Goal: Task Accomplishment & Management: Complete application form

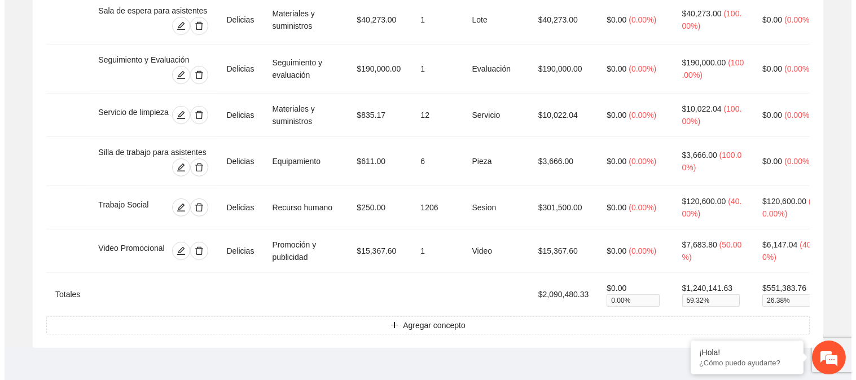
scroll to position [1306, 0]
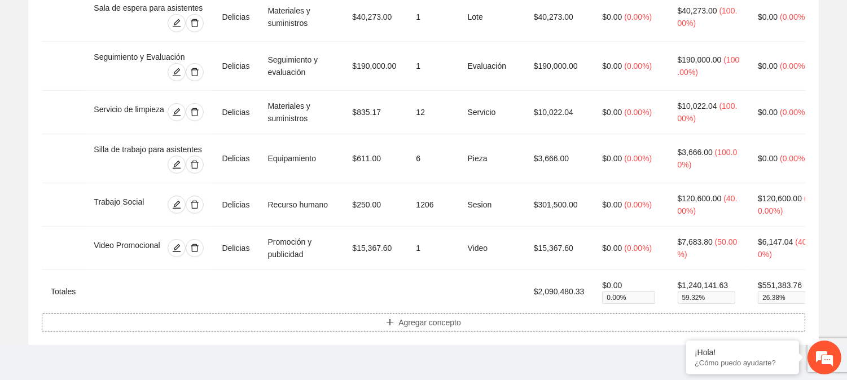
click at [424, 329] on span "Agregar concepto" at bounding box center [429, 323] width 63 height 12
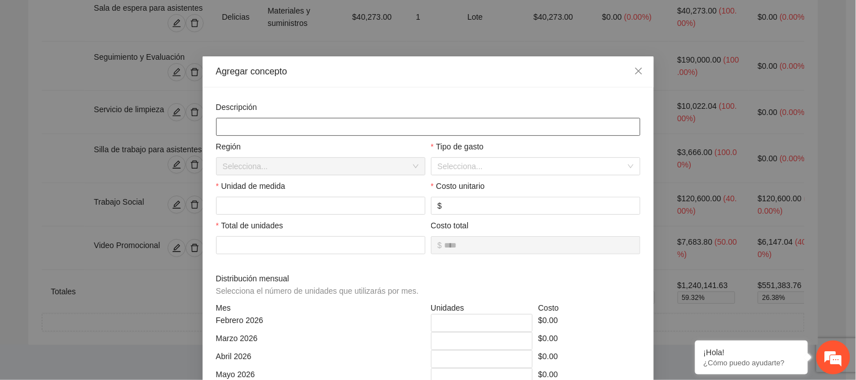
click at [223, 130] on input "text" at bounding box center [428, 127] width 424 height 18
type input "**********"
click at [444, 170] on input "search" at bounding box center [532, 166] width 188 height 17
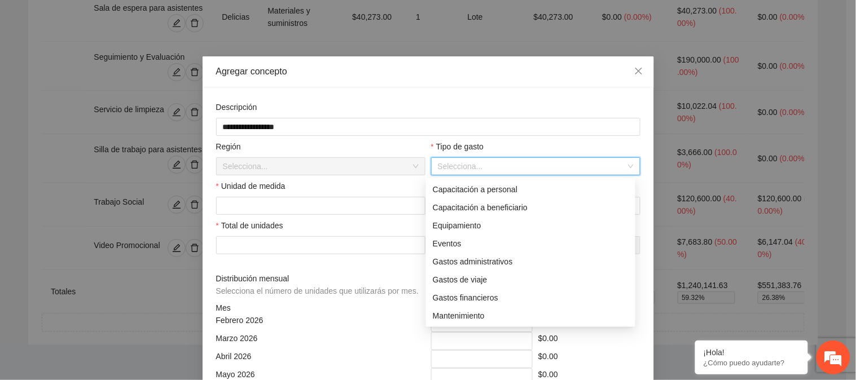
scroll to position [18, 0]
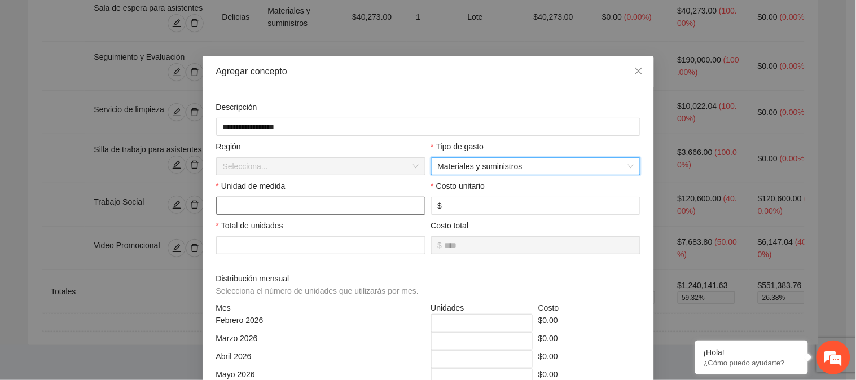
click at [365, 211] on input "text" at bounding box center [320, 206] width 209 height 18
type input "****"
click at [453, 206] on input "number" at bounding box center [538, 206] width 189 height 12
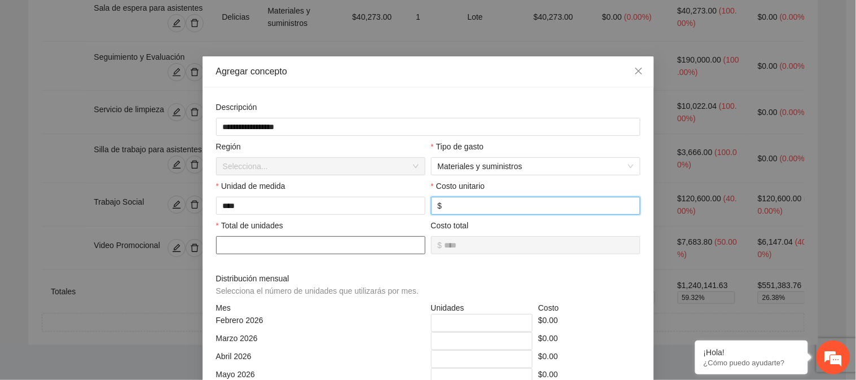
type input "*****"
click at [256, 252] on input "number" at bounding box center [320, 245] width 209 height 18
type input "*"
type input "*********"
type input "*"
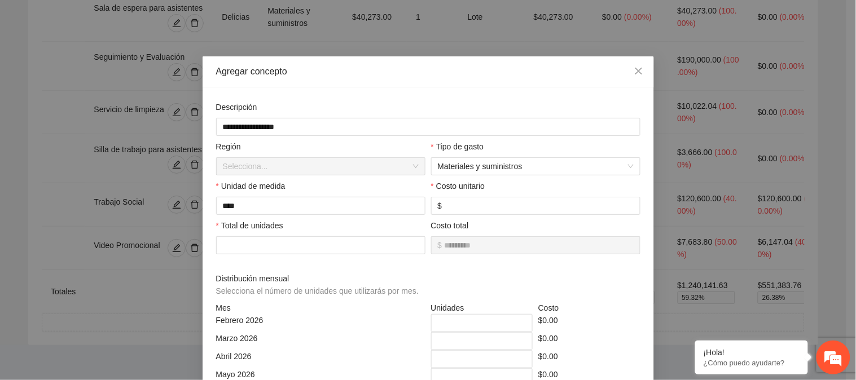
click at [393, 278] on span "Distribución mensual Selecciona el número de unidades que utilizarás por mes." at bounding box center [319, 285] width 207 height 25
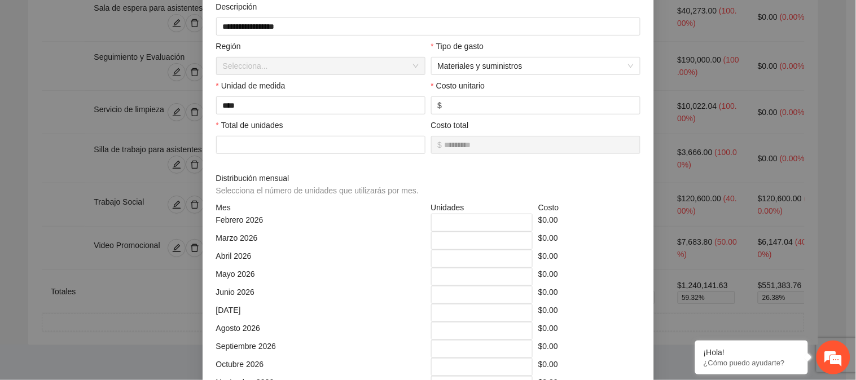
scroll to position [110, 0]
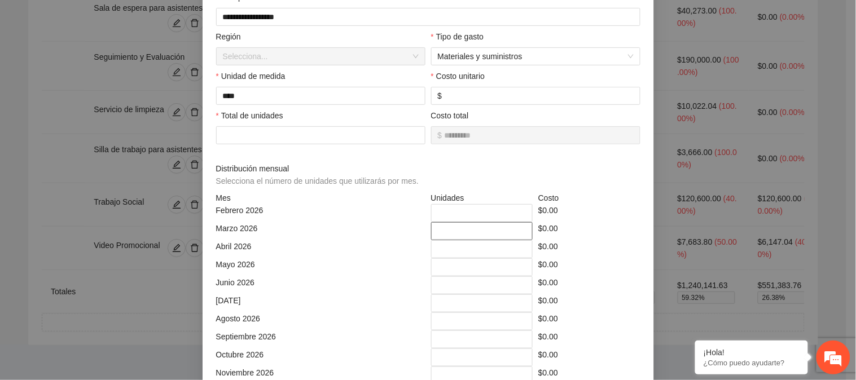
drag, startPoint x: 437, startPoint y: 232, endPoint x: 419, endPoint y: 235, distance: 17.7
click at [419, 235] on div "Marzo 2026 * $0.00" at bounding box center [428, 231] width 430 height 18
type input "*"
drag, startPoint x: 629, startPoint y: 300, endPoint x: 619, endPoint y: 306, distance: 11.6
click at [629, 300] on div "$0.00" at bounding box center [589, 304] width 108 height 18
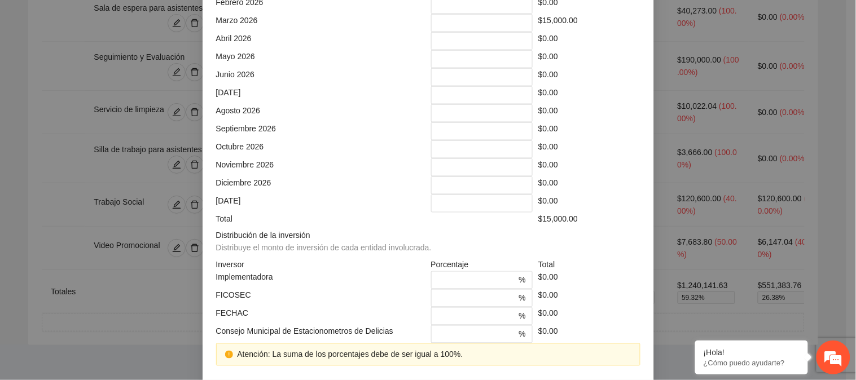
scroll to position [364, 0]
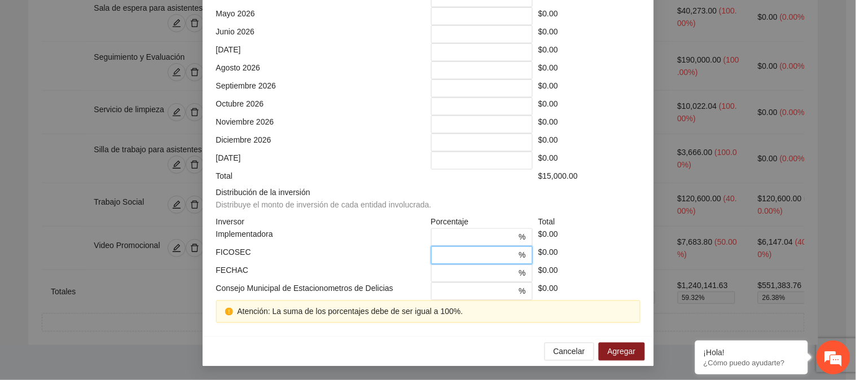
drag, startPoint x: 432, startPoint y: 256, endPoint x: 421, endPoint y: 256, distance: 10.7
click at [419, 256] on div "FICOSEC * % $0.00" at bounding box center [428, 256] width 430 height 18
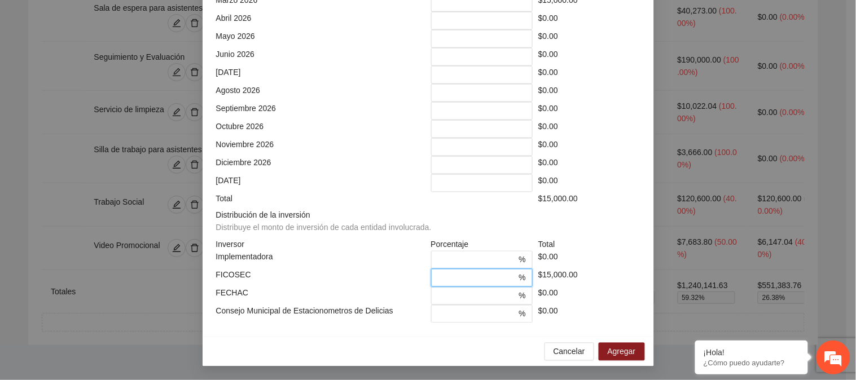
scroll to position [341, 0]
type input "***"
click at [586, 300] on div "$0.00" at bounding box center [589, 296] width 108 height 18
click at [612, 352] on span "Agregar" at bounding box center [622, 352] width 28 height 12
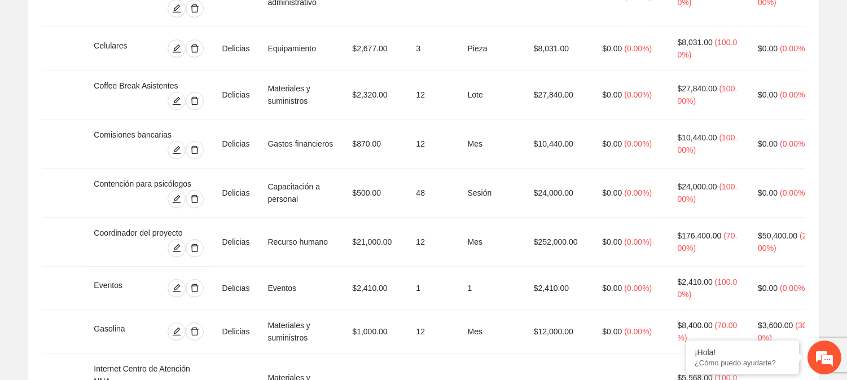
scroll to position [0, 0]
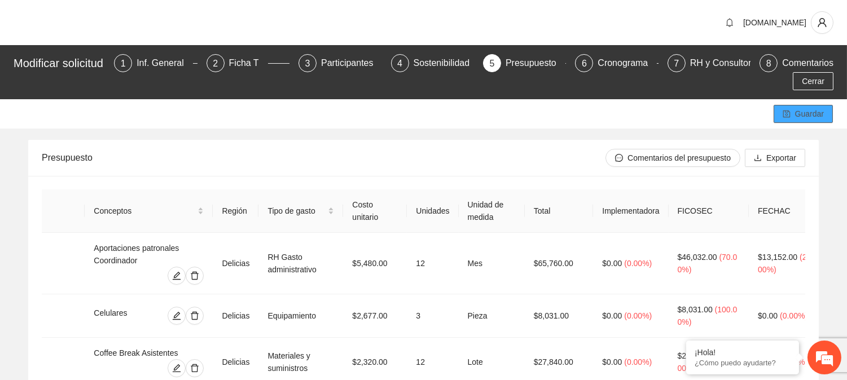
click at [787, 115] on icon "save" at bounding box center [787, 114] width 8 height 8
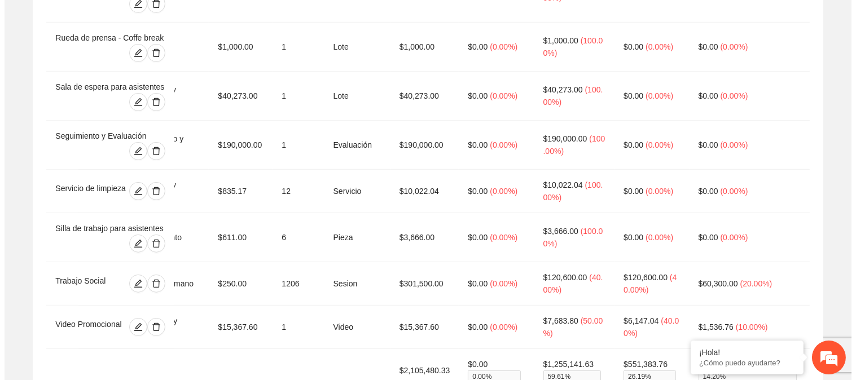
scroll to position [1292, 0]
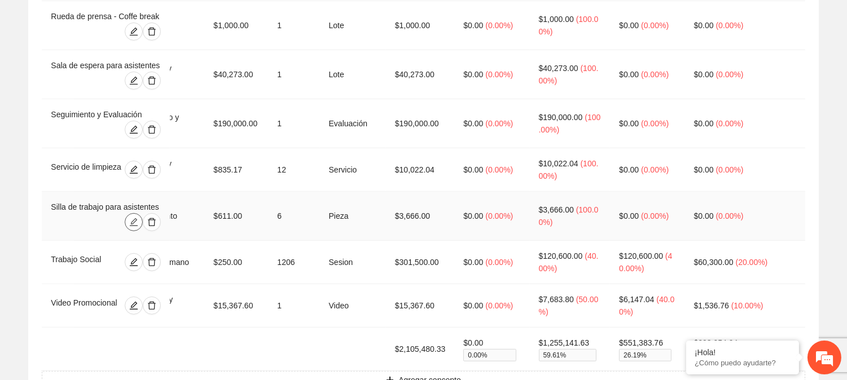
click at [136, 218] on icon "edit" at bounding box center [133, 222] width 9 height 9
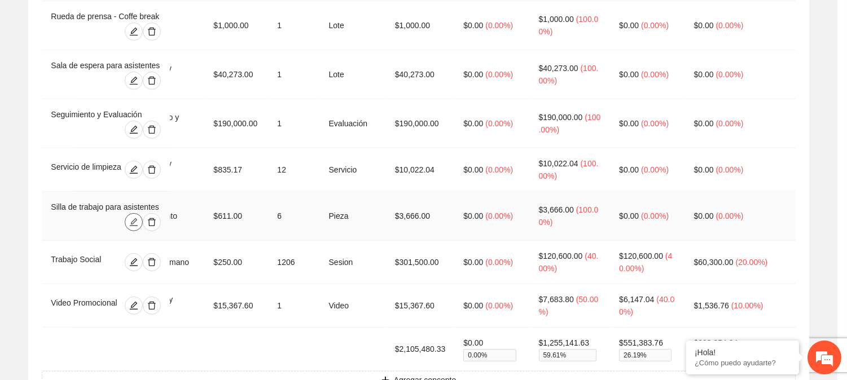
type input "*"
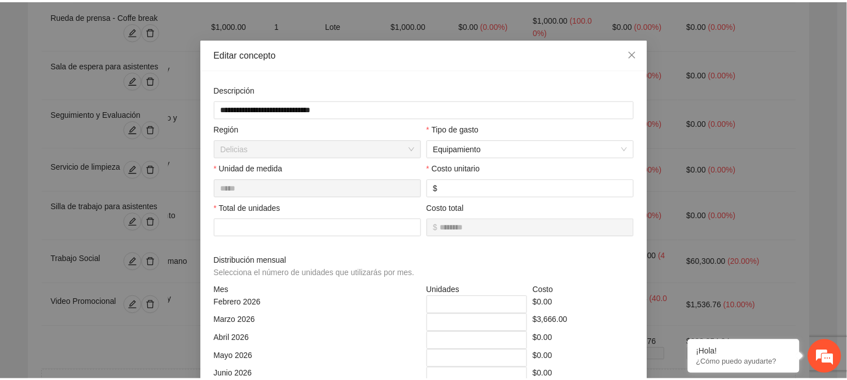
scroll to position [0, 0]
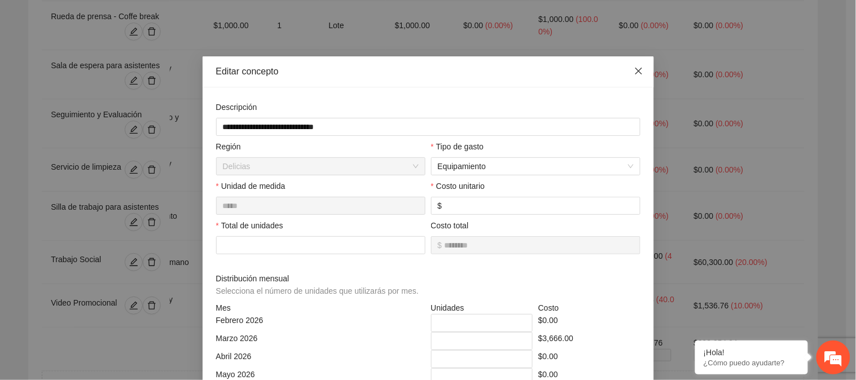
click at [635, 71] on icon "close" at bounding box center [638, 71] width 7 height 7
